Goal: Find specific page/section: Find specific page/section

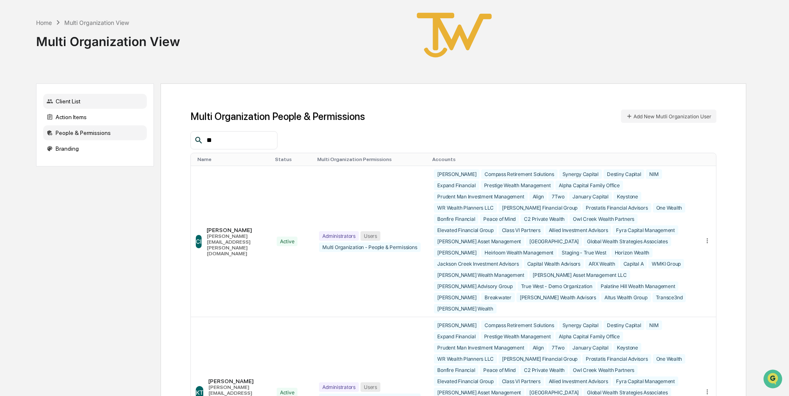
click at [70, 100] on div "Client List" at bounding box center [95, 101] width 104 height 15
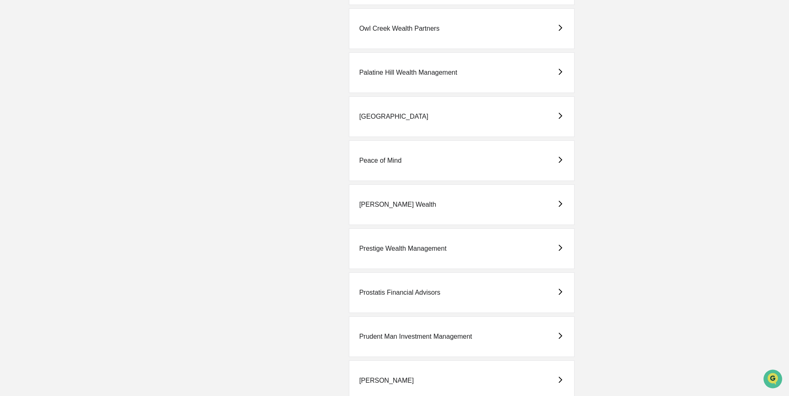
scroll to position [1576, 0]
click at [392, 161] on div "Prostatis Financial Advisors" at bounding box center [399, 159] width 81 height 7
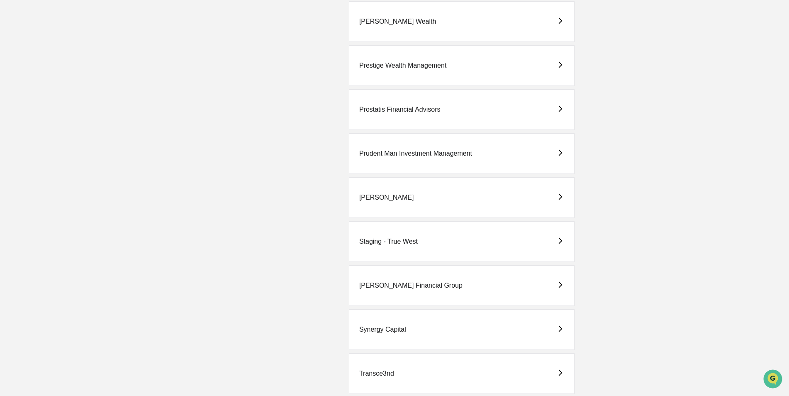
scroll to position [1863, 0]
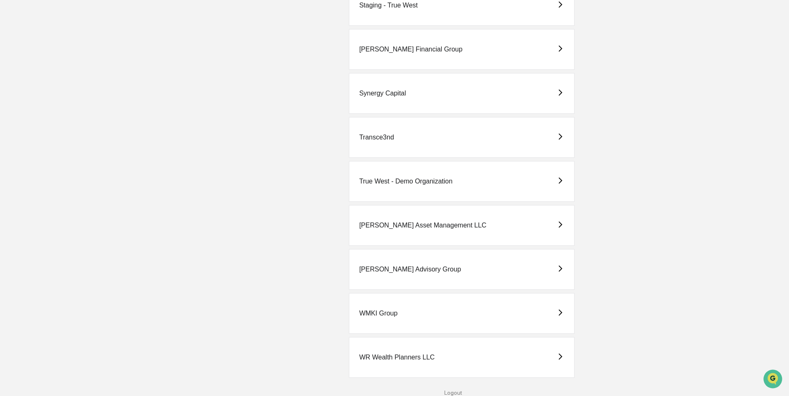
click at [377, 180] on div "True West - Demo Organization" at bounding box center [405, 181] width 93 height 7
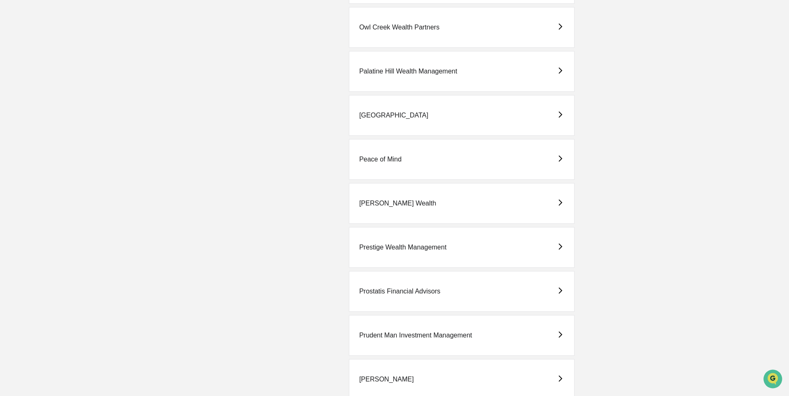
scroll to position [1535, 0]
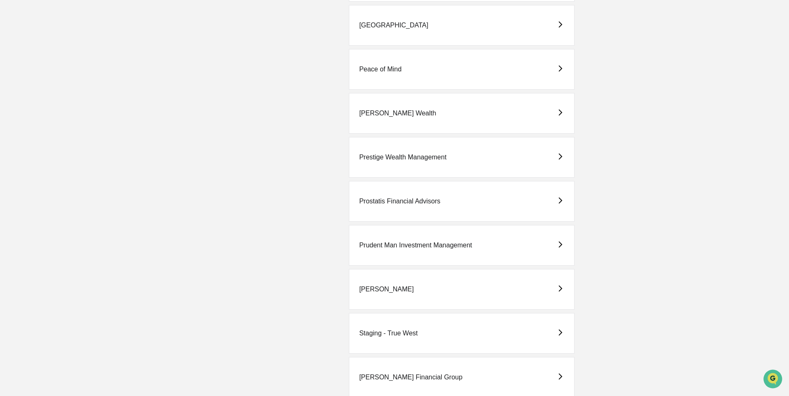
click at [386, 201] on div "Prostatis Financial Advisors" at bounding box center [399, 200] width 81 height 7
